Goal: Task Accomplishment & Management: Manage account settings

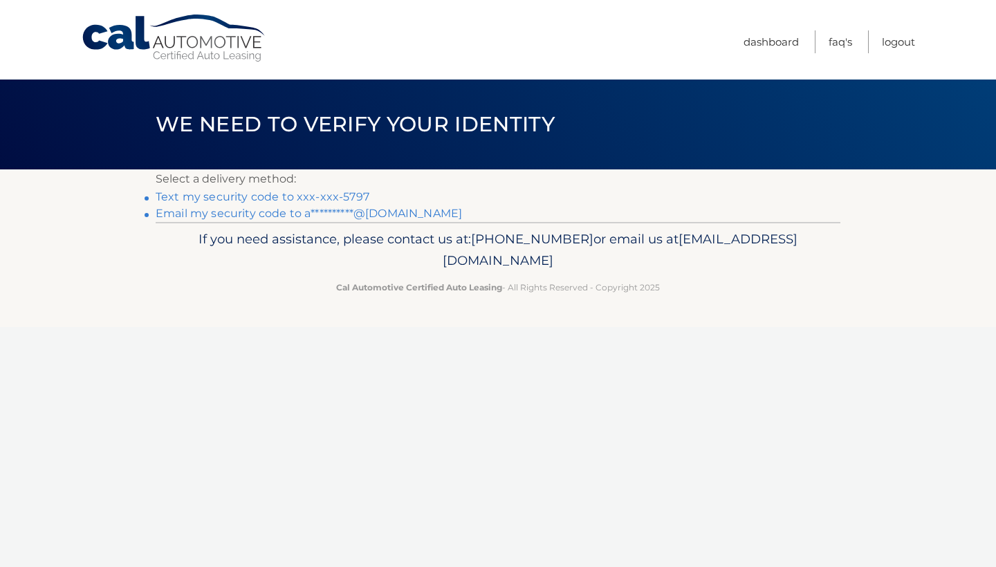
click at [291, 196] on link "Text my security code to xxx-xxx-5797" at bounding box center [263, 196] width 214 height 13
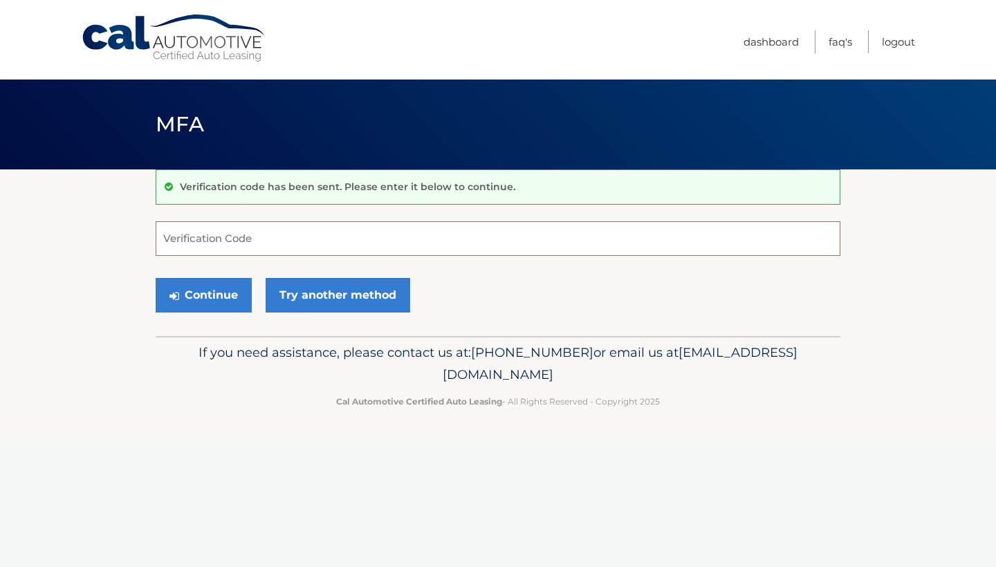
click at [365, 239] on input "Verification Code" at bounding box center [498, 238] width 685 height 35
type input "500990"
click at [200, 293] on button "Continue" at bounding box center [204, 295] width 96 height 35
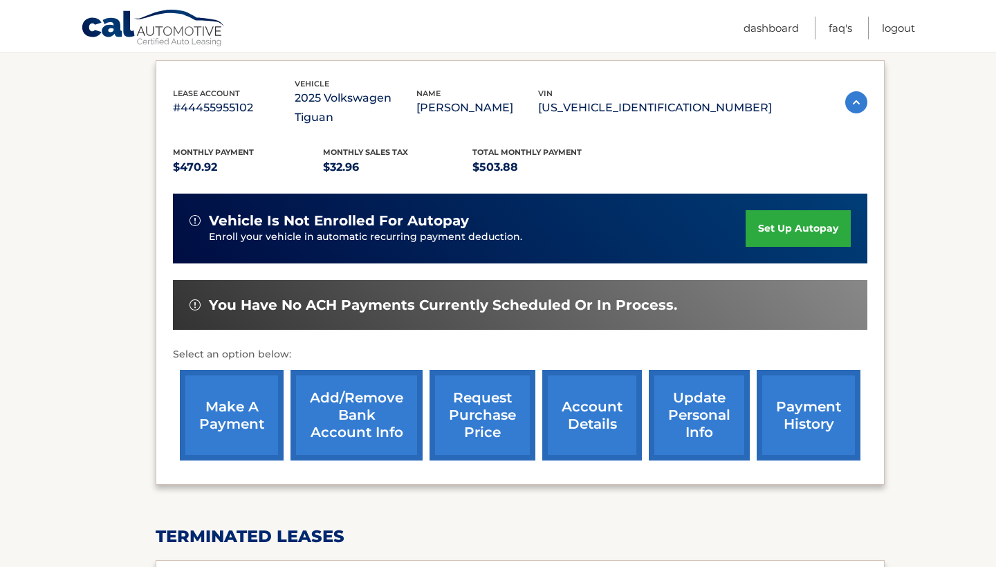
scroll to position [228, 0]
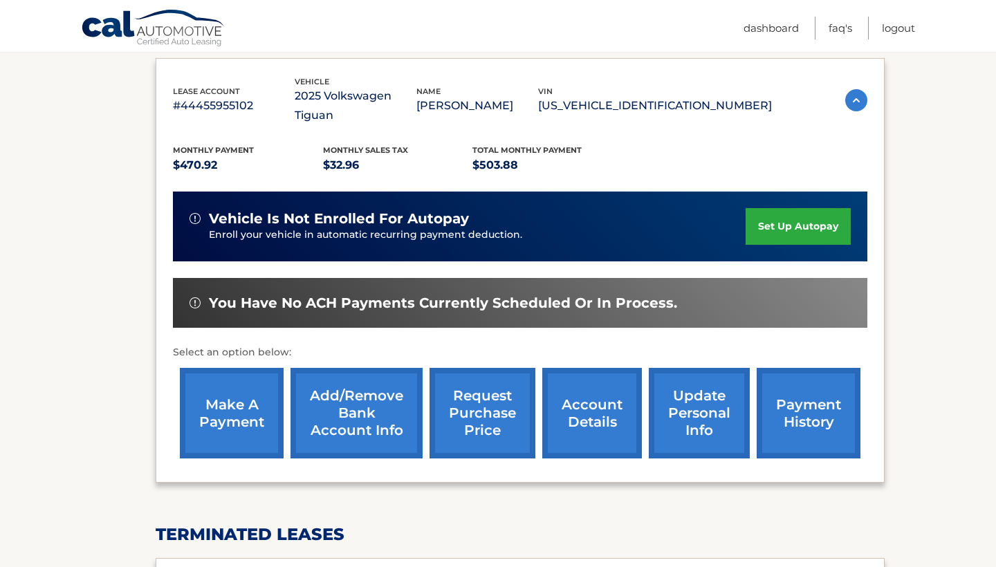
click at [230, 388] on link "make a payment" at bounding box center [232, 413] width 104 height 91
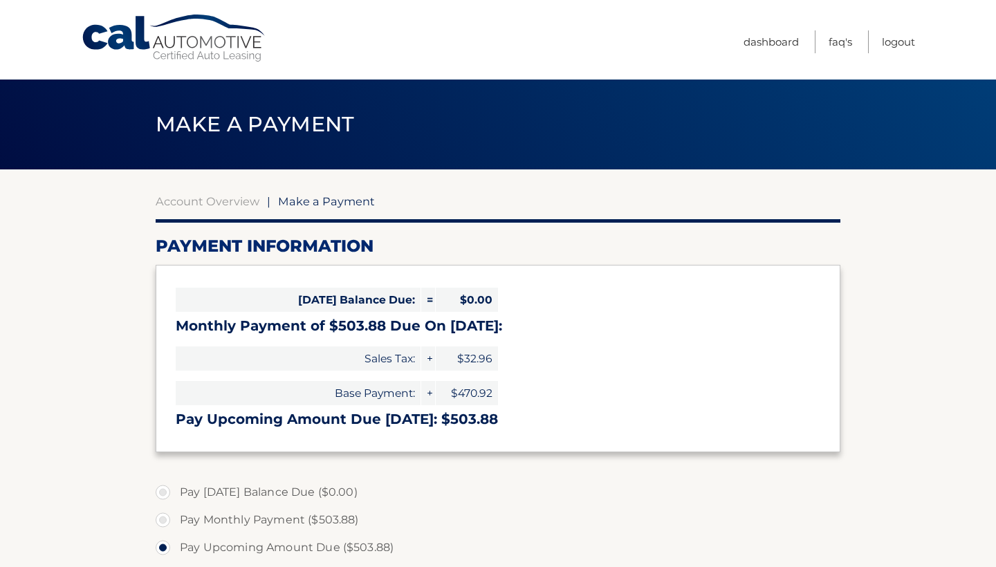
select select "ODRiMTAwM2MtMGQxZC00NjljLWE3ZGQtMDUxYzQyNTlhZTE1"
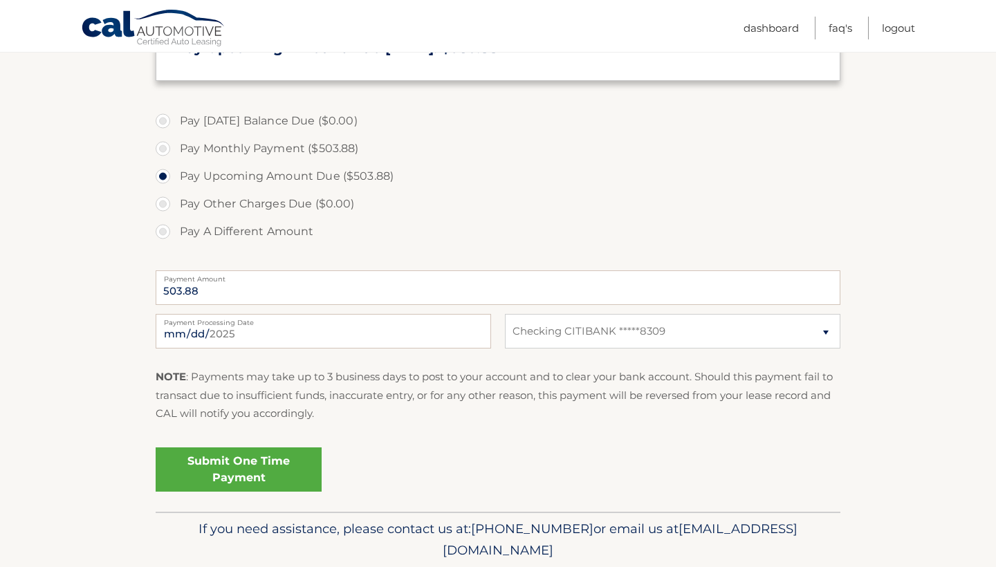
scroll to position [376, 0]
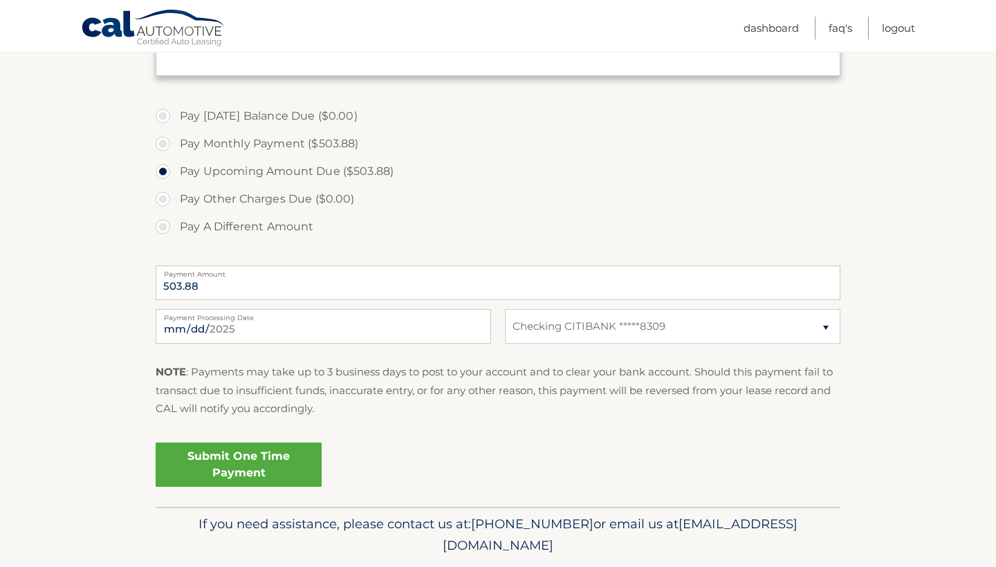
click at [254, 461] on link "Submit One Time Payment" at bounding box center [239, 465] width 166 height 44
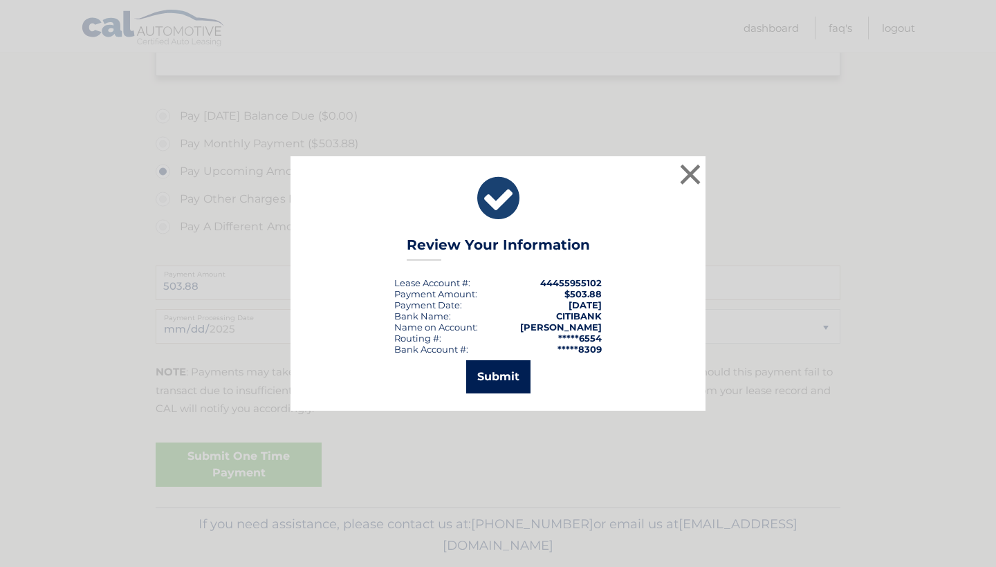
click at [497, 369] on button "Submit" at bounding box center [498, 376] width 64 height 33
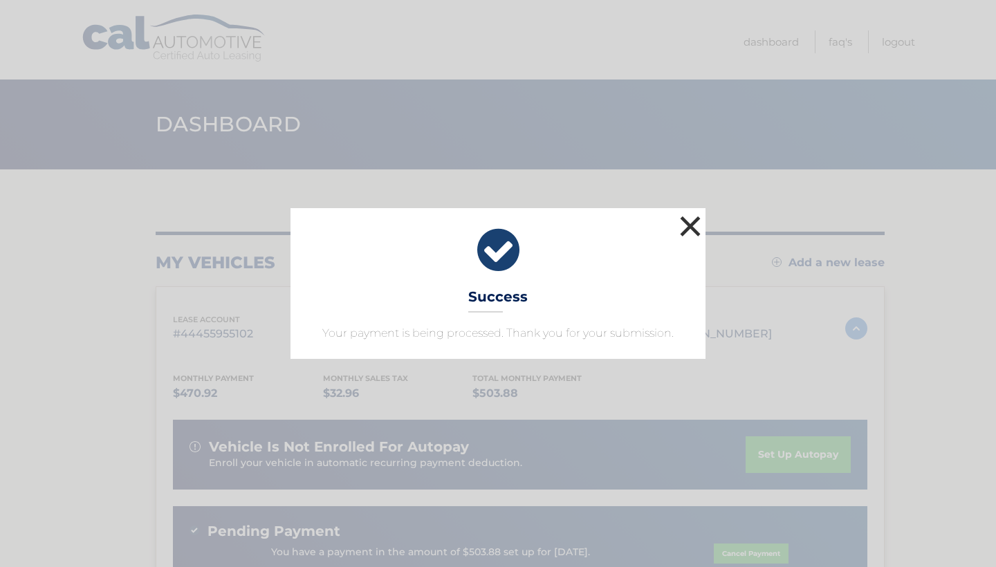
click at [692, 221] on button "×" at bounding box center [691, 226] width 28 height 28
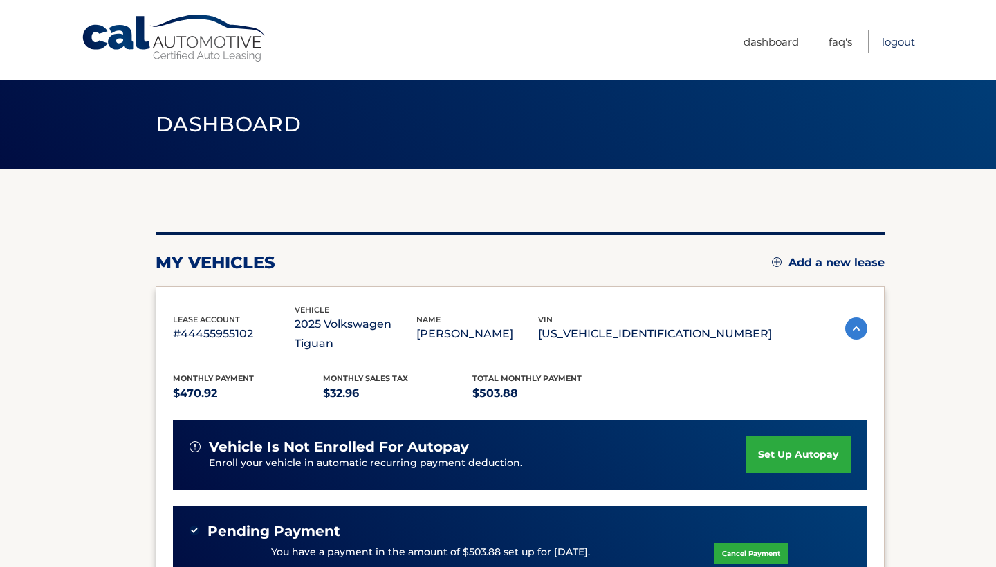
click at [897, 39] on link "Logout" at bounding box center [898, 41] width 33 height 23
